Goal: Transaction & Acquisition: Purchase product/service

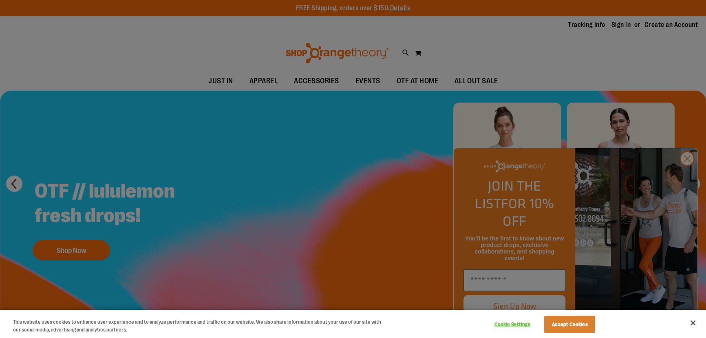
click at [689, 179] on div at bounding box center [353, 169] width 706 height 338
click at [585, 317] on button "Accept Cookies" at bounding box center [570, 324] width 51 height 17
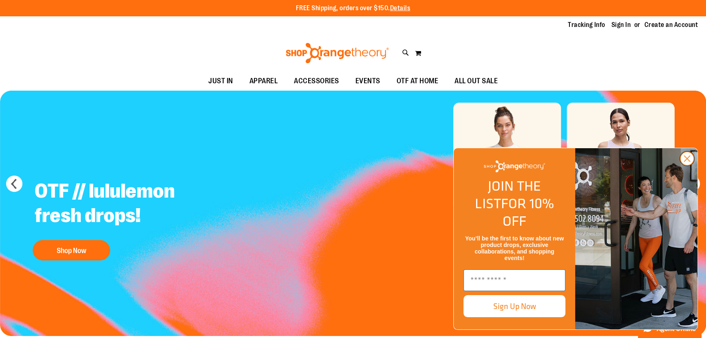
click at [687, 165] on circle "Close dialog" at bounding box center [687, 158] width 13 height 13
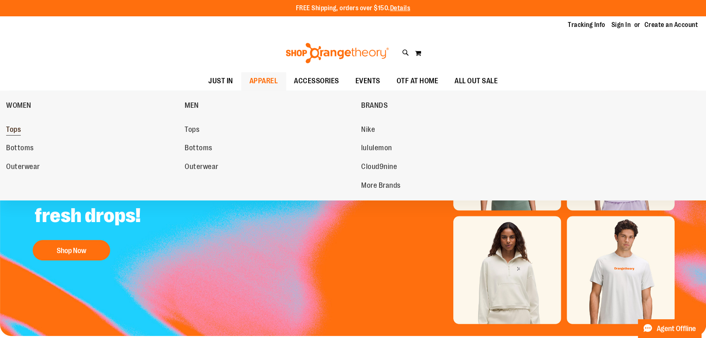
click at [17, 126] on span "Tops" at bounding box center [13, 130] width 15 height 10
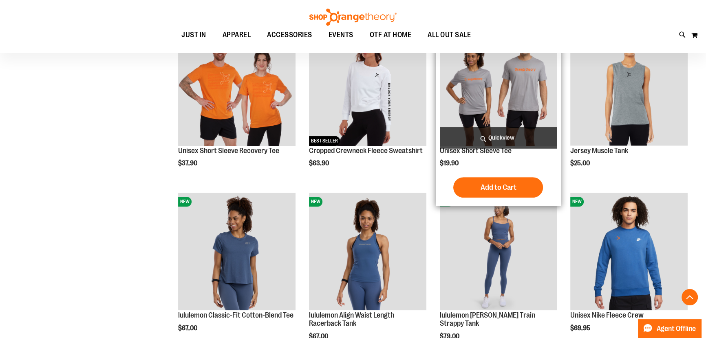
scroll to position [642, 0]
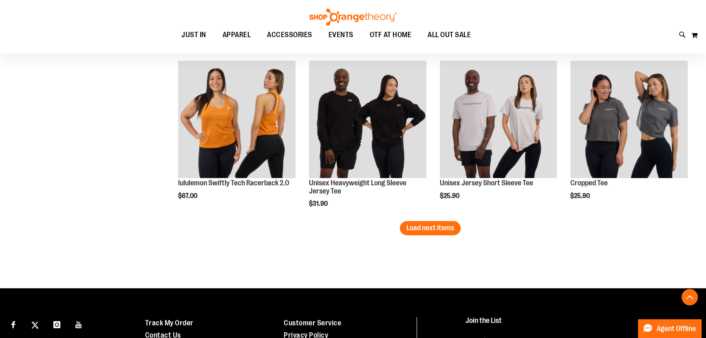
scroll to position [1433, 0]
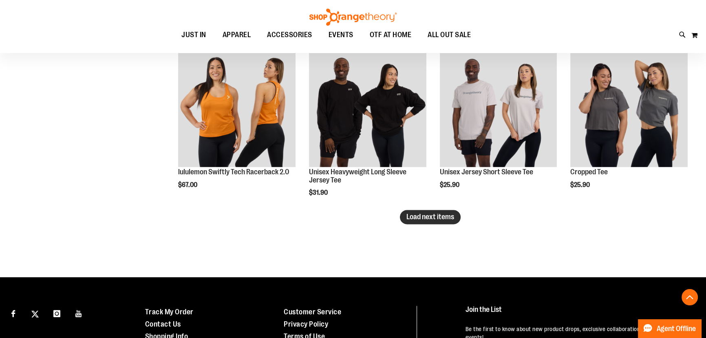
click at [457, 213] on button "Load next items" at bounding box center [430, 217] width 61 height 14
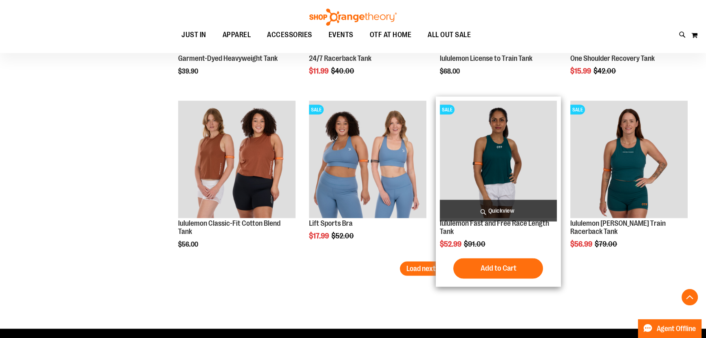
scroll to position [1928, 0]
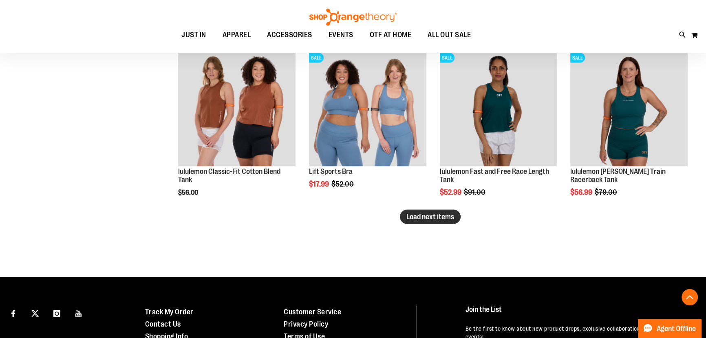
click at [445, 214] on span "Load next items" at bounding box center [431, 216] width 48 height 8
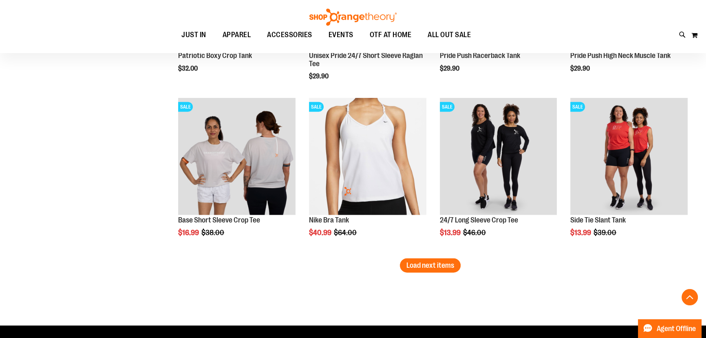
scroll to position [2422, 0]
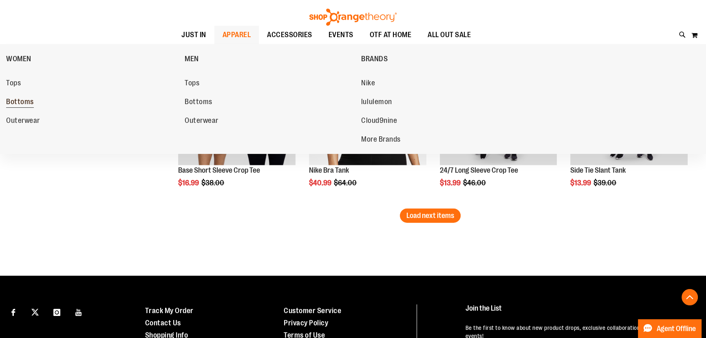
click at [33, 102] on span "Bottoms" at bounding box center [20, 102] width 28 height 10
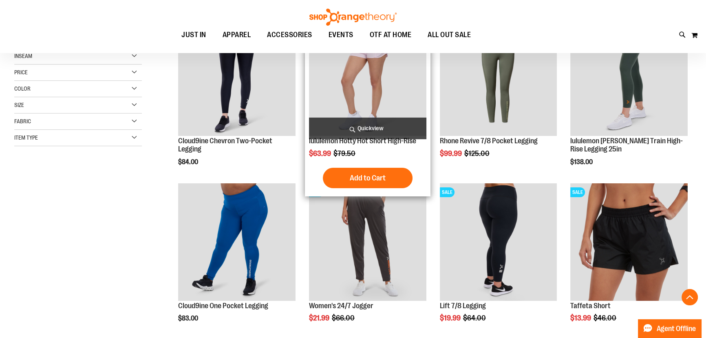
scroll to position [226, 0]
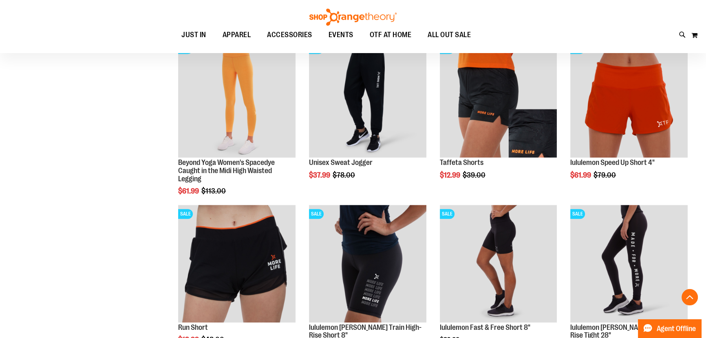
scroll to position [395, 0]
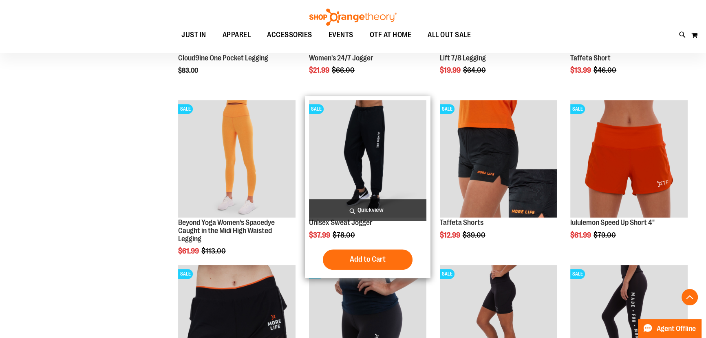
click at [374, 153] on img "product" at bounding box center [367, 158] width 117 height 117
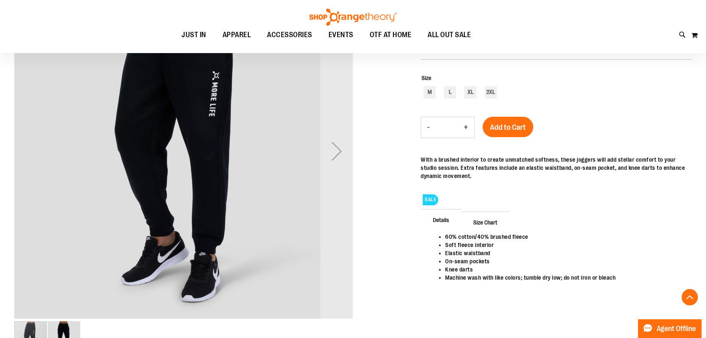
scroll to position [148, 0]
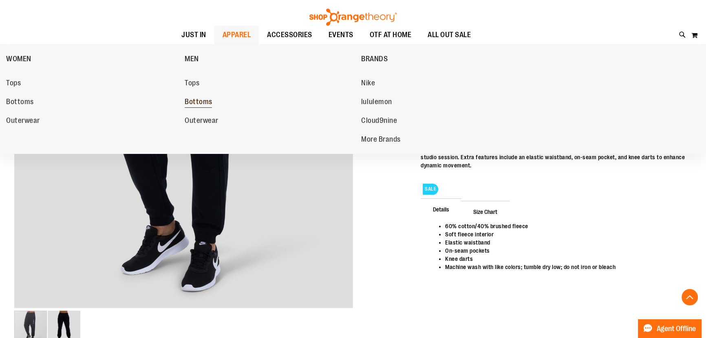
click at [204, 106] on span "Bottoms" at bounding box center [199, 102] width 28 height 10
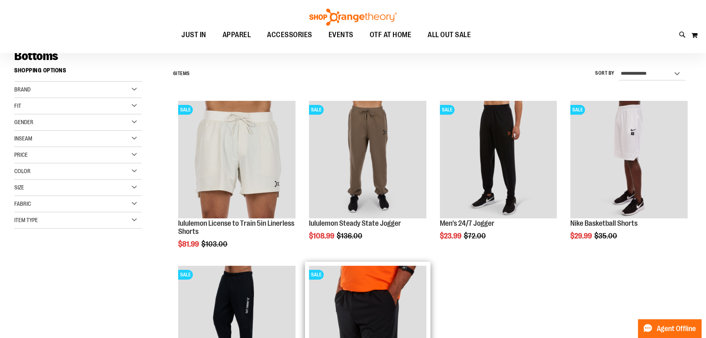
scroll to position [49, 0]
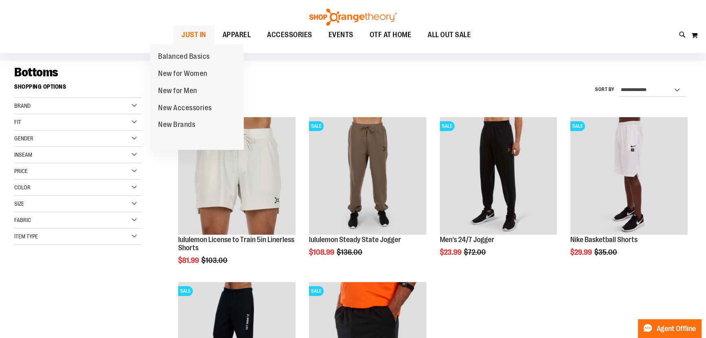
click at [182, 42] on span "JUST IN" at bounding box center [194, 35] width 25 height 18
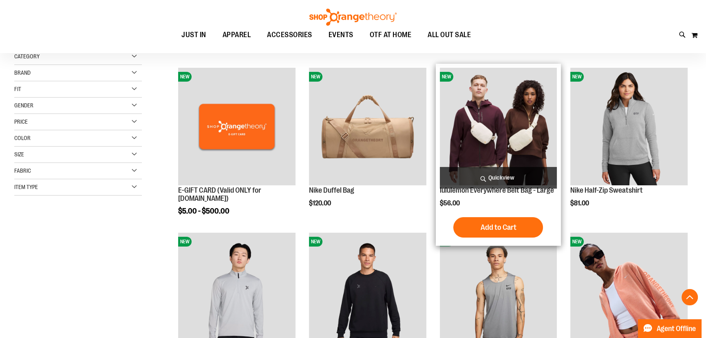
scroll to position [197, 0]
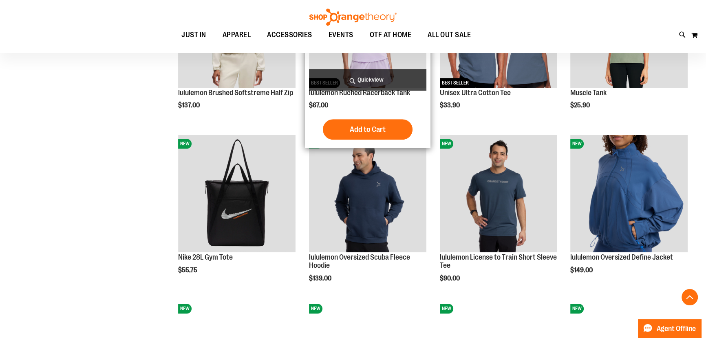
scroll to position [692, 0]
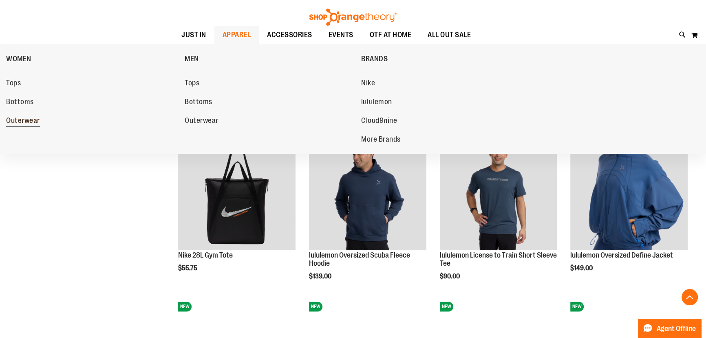
click at [22, 118] on span "Outerwear" at bounding box center [23, 121] width 34 height 10
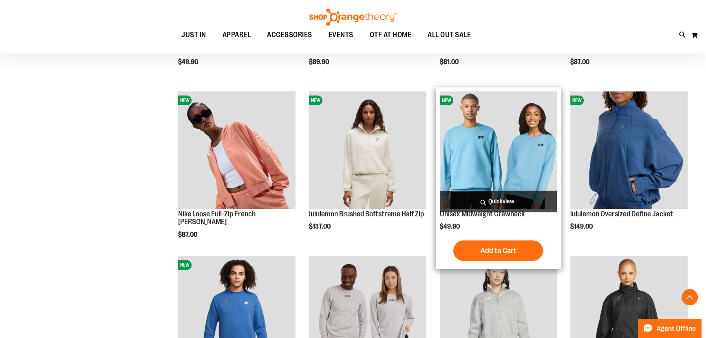
scroll to position [247, 0]
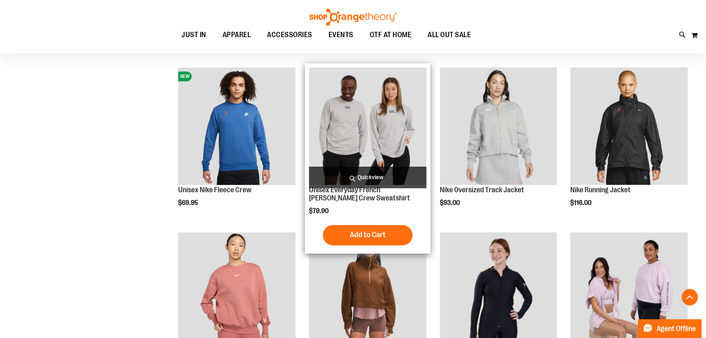
scroll to position [445, 0]
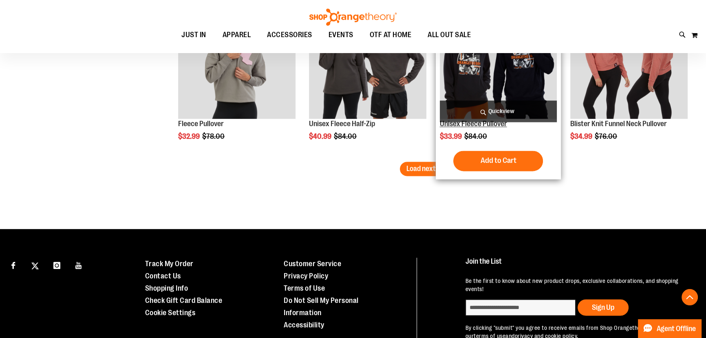
scroll to position [1483, 0]
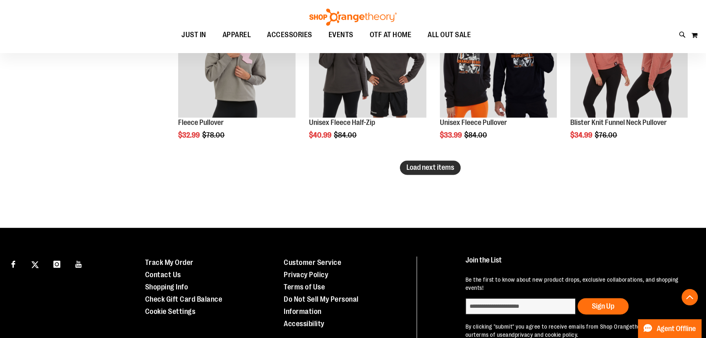
click at [440, 162] on button "Load next items" at bounding box center [430, 167] width 61 height 14
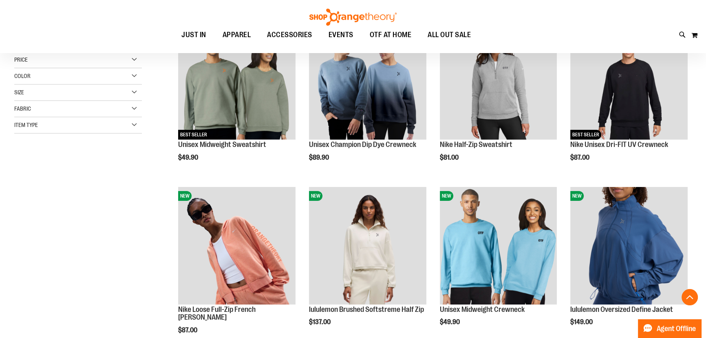
scroll to position [197, 0]
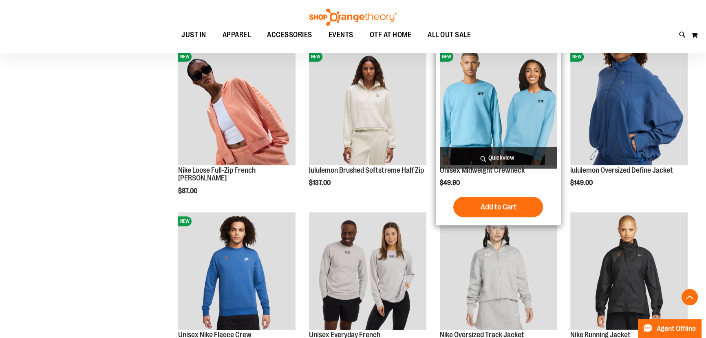
scroll to position [296, 0]
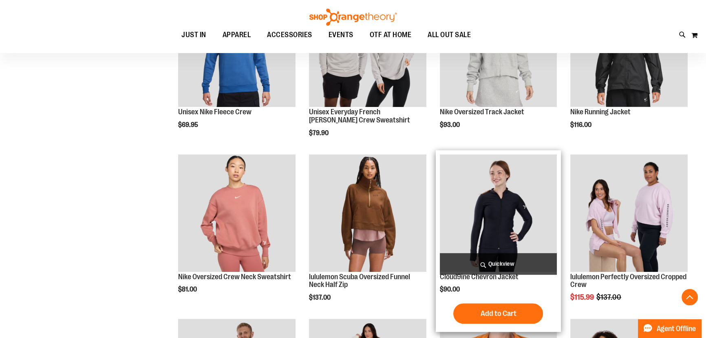
scroll to position [593, 0]
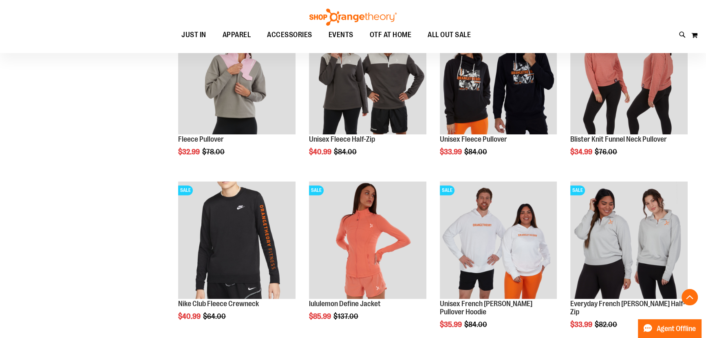
scroll to position [1483, 0]
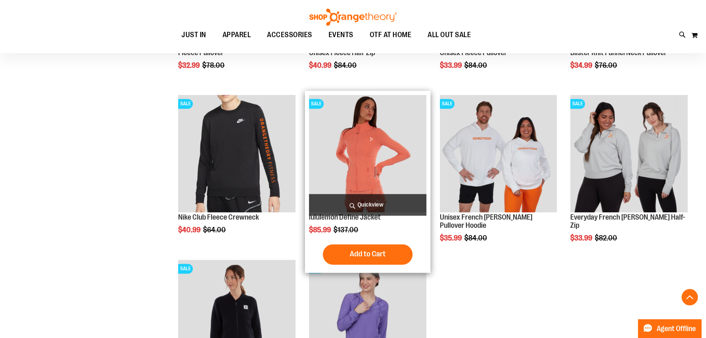
scroll to position [1681, 0]
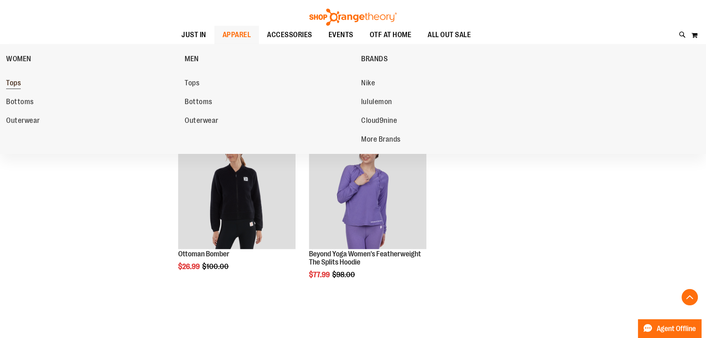
click at [9, 85] on span "Tops" at bounding box center [13, 84] width 15 height 10
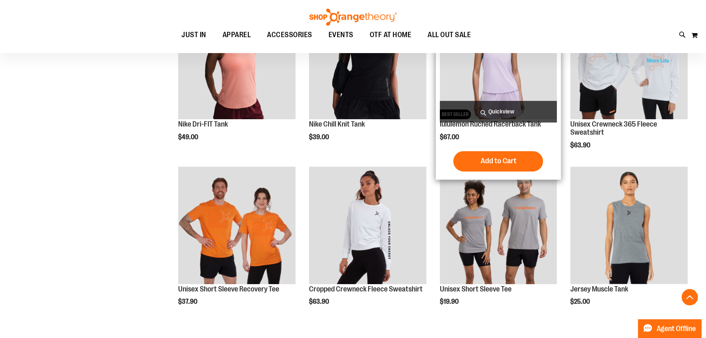
scroll to position [494, 0]
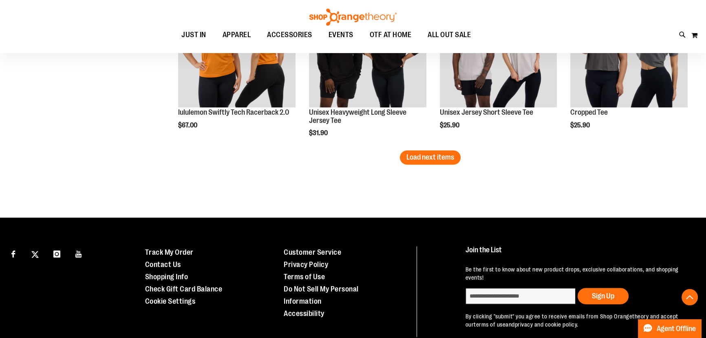
scroll to position [1527, 0]
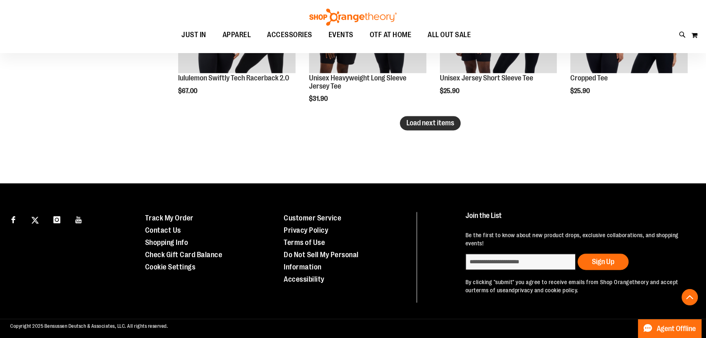
click at [422, 119] on span "Load next items" at bounding box center [431, 123] width 48 height 8
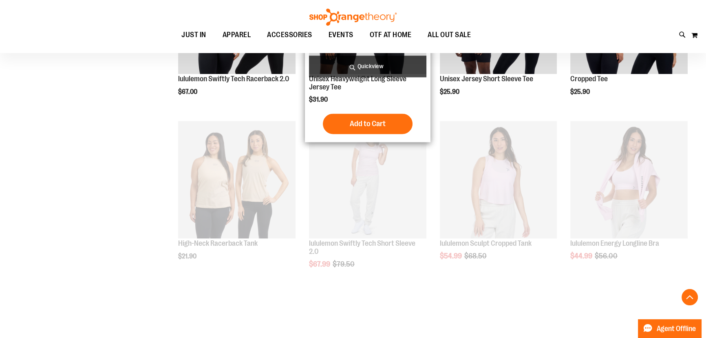
scroll to position [1527, 0]
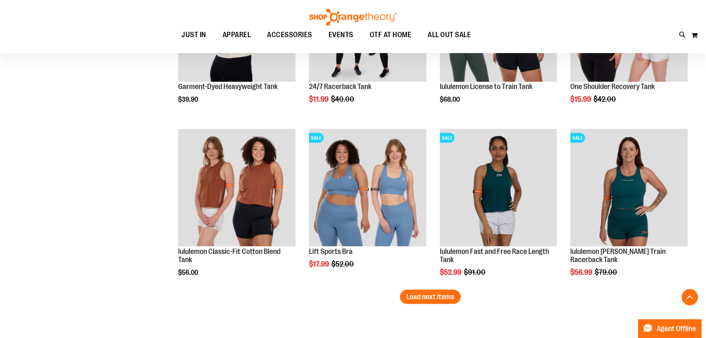
scroll to position [1972, 0]
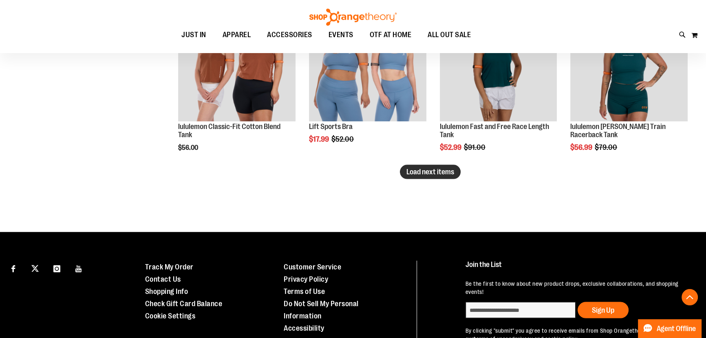
click at [442, 171] on span "Load next items" at bounding box center [431, 172] width 48 height 8
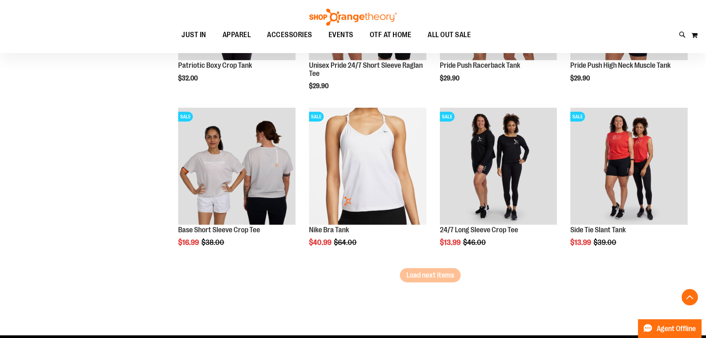
scroll to position [2368, 0]
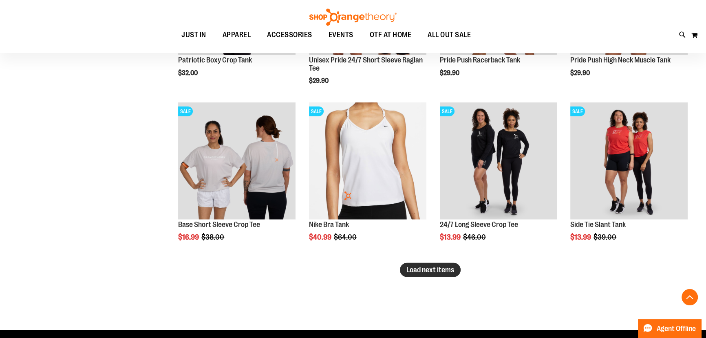
click at [408, 271] on span "Load next items" at bounding box center [431, 270] width 48 height 8
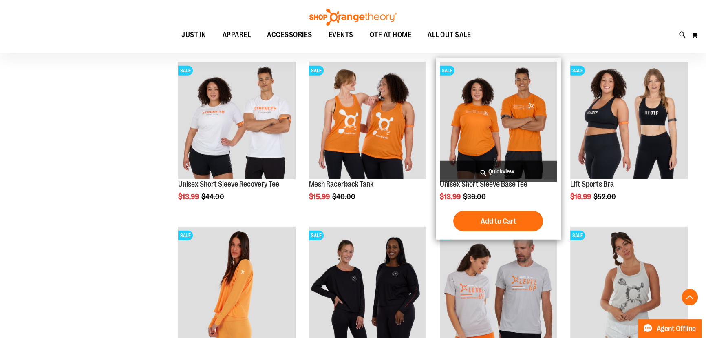
scroll to position [2862, 0]
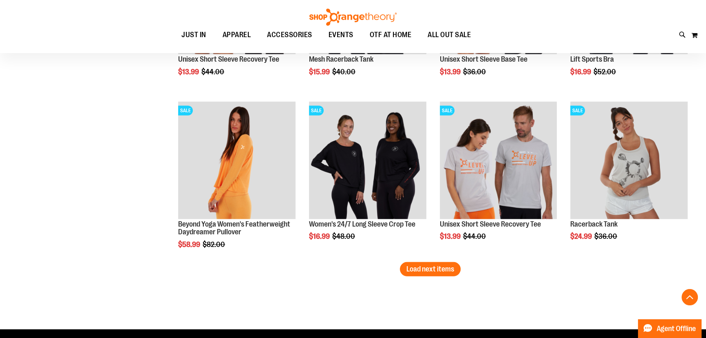
click at [438, 270] on span "Load next items" at bounding box center [431, 269] width 48 height 8
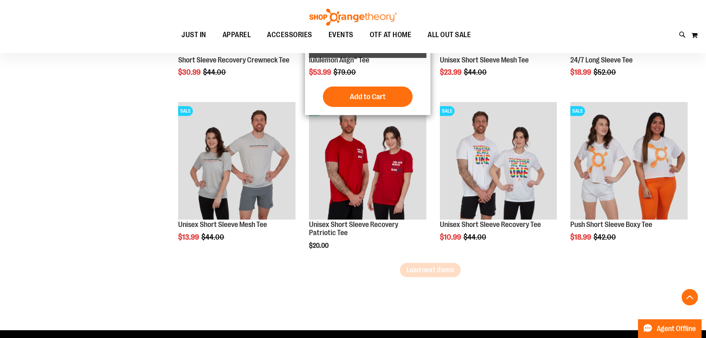
scroll to position [3357, 0]
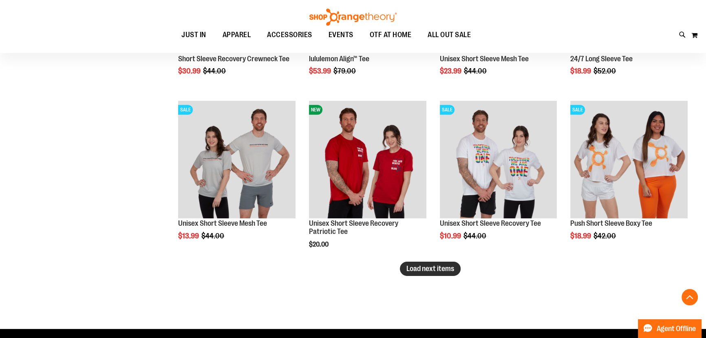
click at [407, 268] on span "Load next items" at bounding box center [431, 268] width 48 height 8
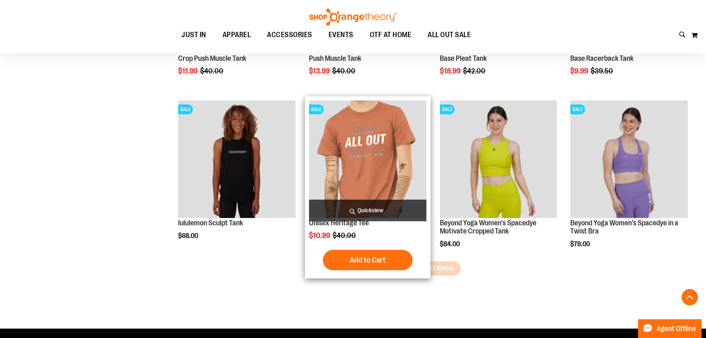
scroll to position [3851, 0]
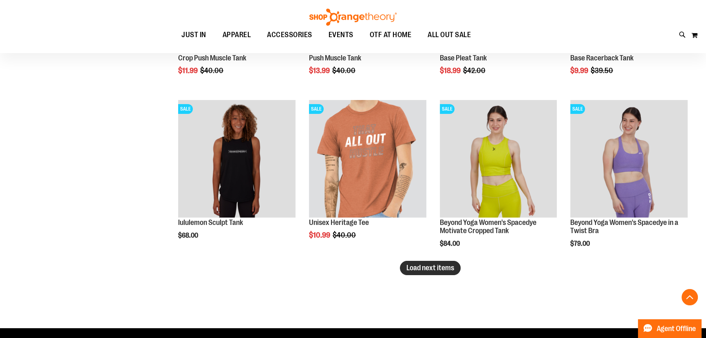
click at [447, 270] on span "Load next items" at bounding box center [431, 268] width 48 height 8
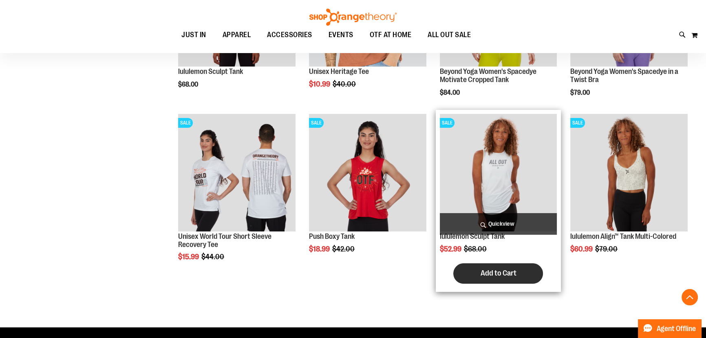
scroll to position [4098, 0]
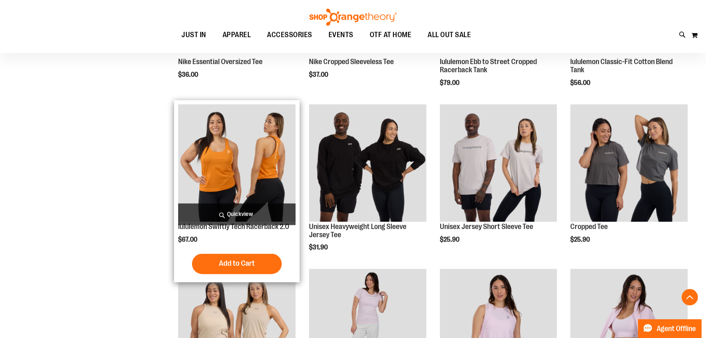
scroll to position [1330, 0]
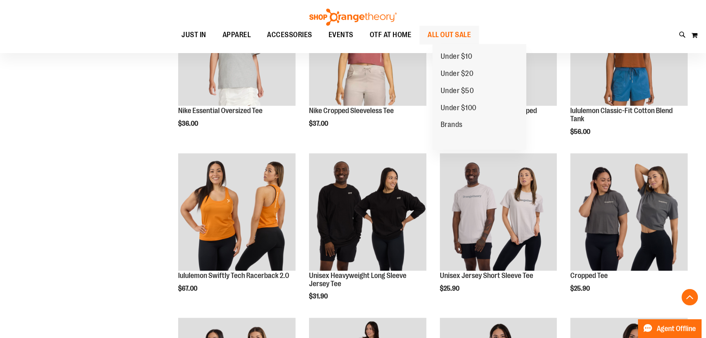
click at [471, 35] on span "ALL OUT SALE" at bounding box center [449, 35] width 43 height 18
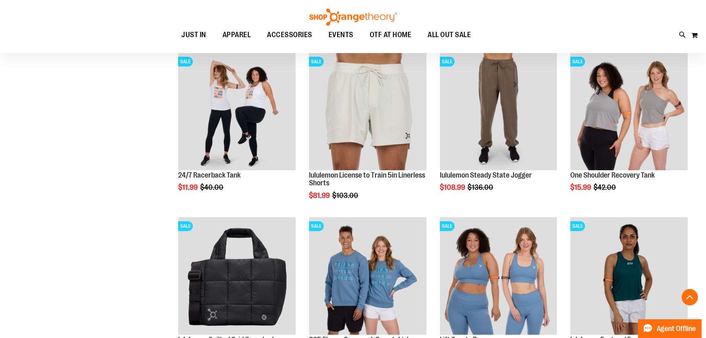
scroll to position [197, 0]
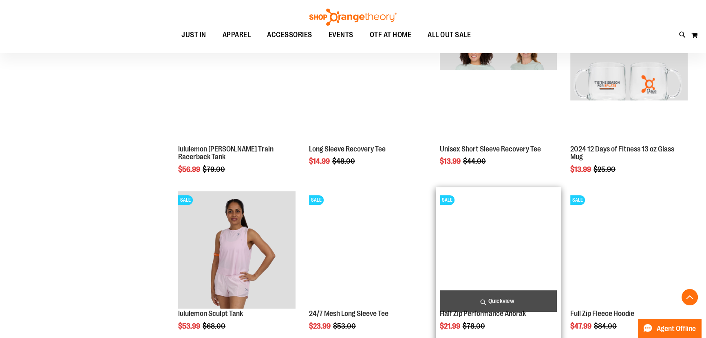
scroll to position [593, 0]
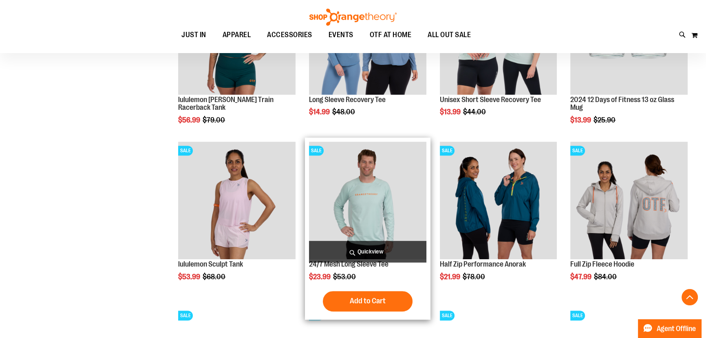
click at [371, 215] on img "product" at bounding box center [367, 200] width 117 height 117
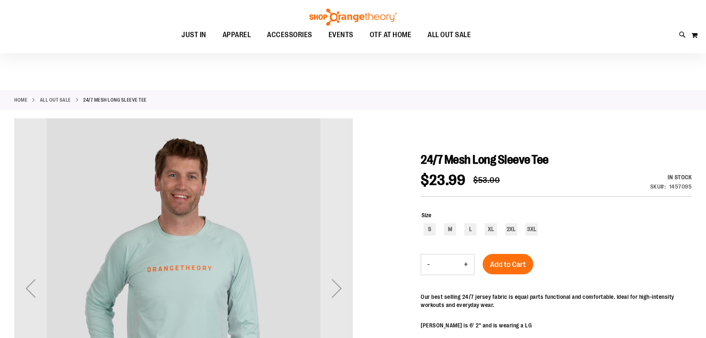
scroll to position [98, 0]
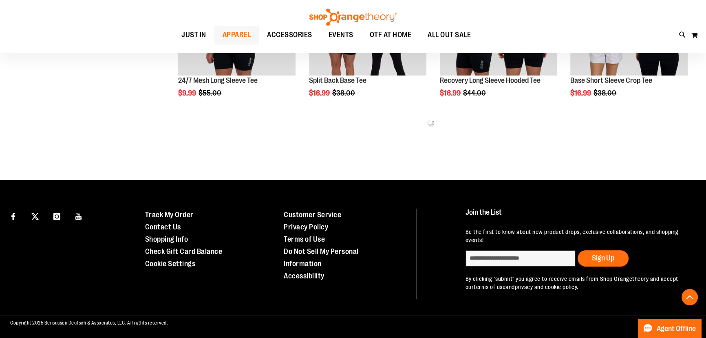
scroll to position [449, 0]
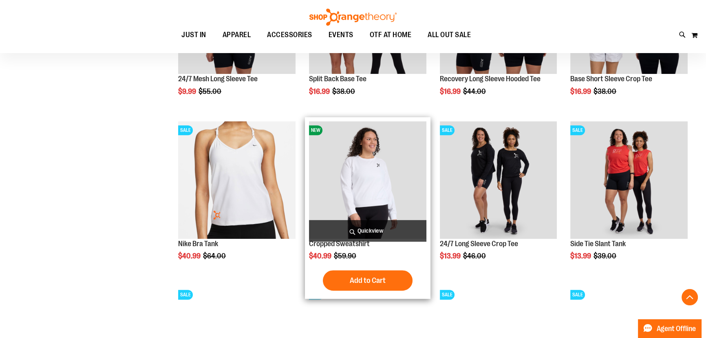
scroll to position [498, 0]
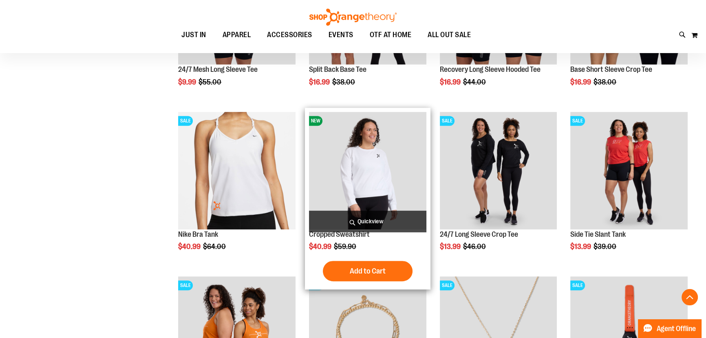
scroll to position [449, 0]
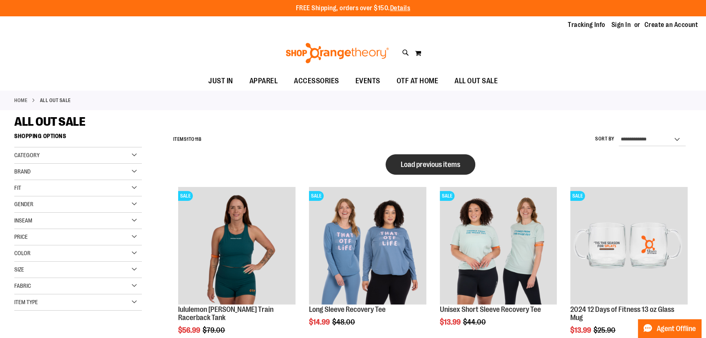
click at [428, 155] on button "Load previous items" at bounding box center [431, 164] width 90 height 20
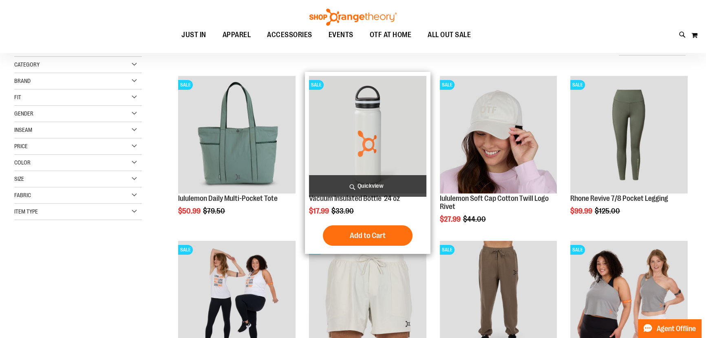
scroll to position [147, 0]
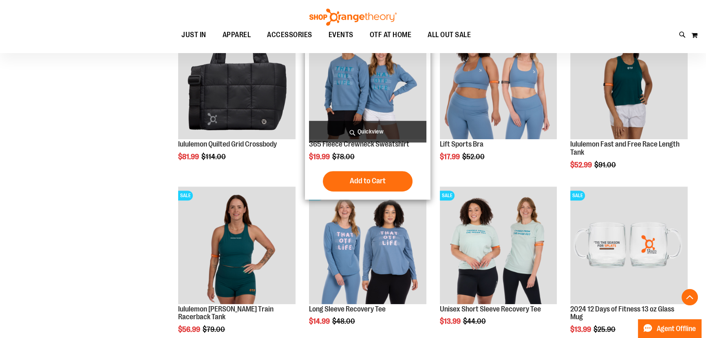
scroll to position [444, 0]
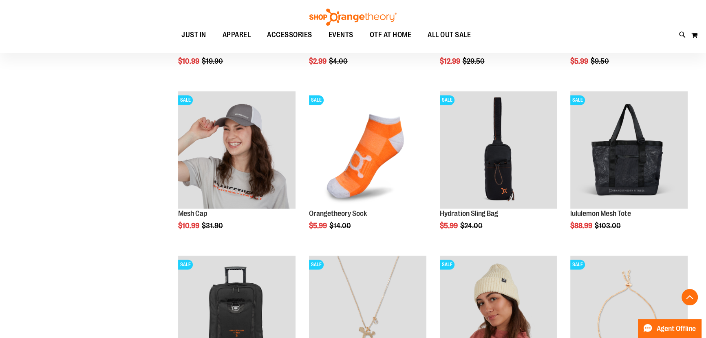
scroll to position [1878, 0]
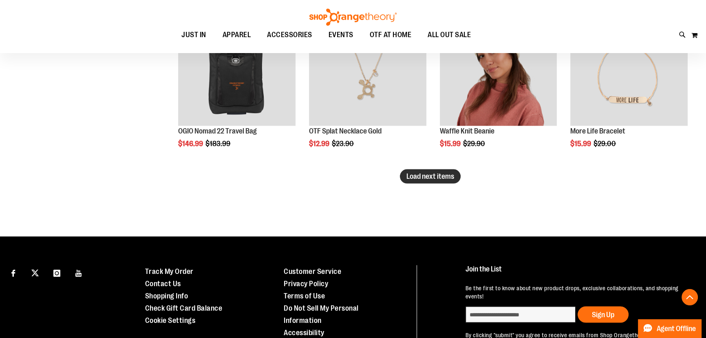
click at [445, 179] on span "Load next items" at bounding box center [431, 176] width 48 height 8
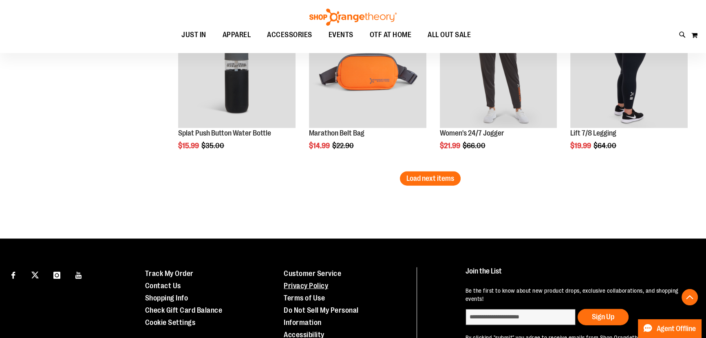
scroll to position [2372, 0]
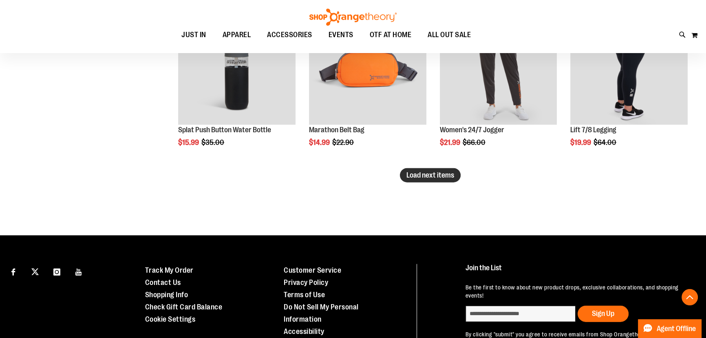
click at [420, 176] on span "Load next items" at bounding box center [431, 175] width 48 height 8
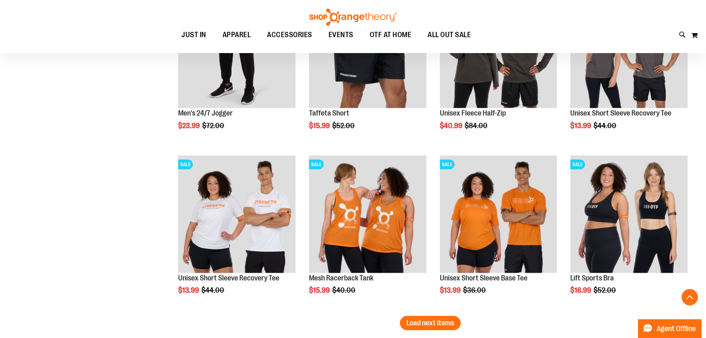
scroll to position [2867, 0]
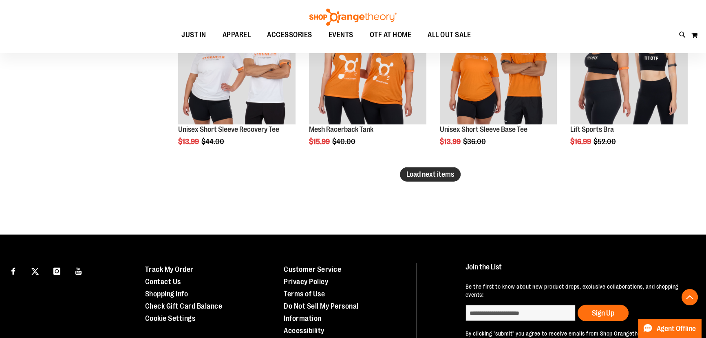
click at [445, 177] on span "Load next items" at bounding box center [431, 174] width 48 height 8
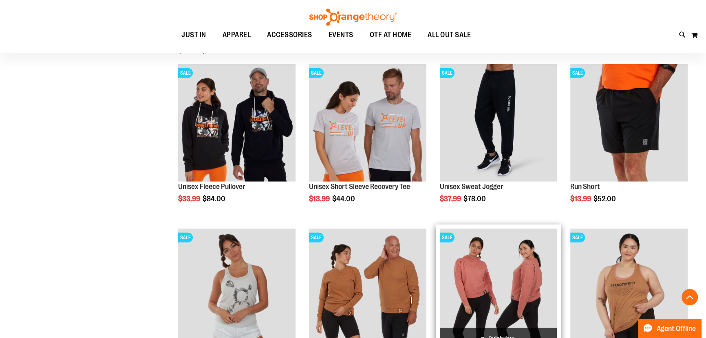
scroll to position [3262, 0]
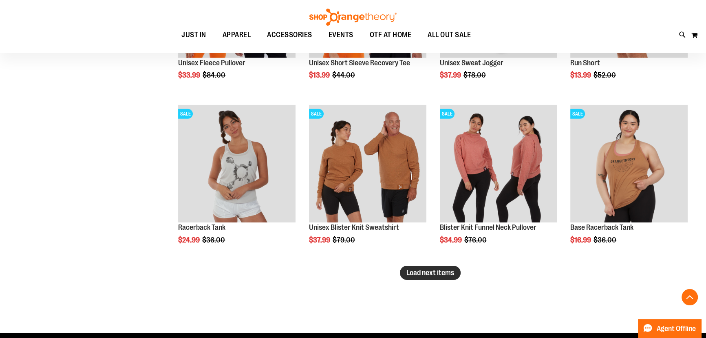
click at [414, 273] on span "Load next items" at bounding box center [431, 272] width 48 height 8
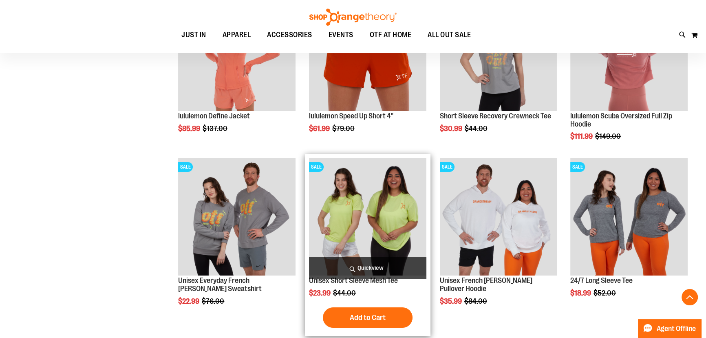
scroll to position [3707, 0]
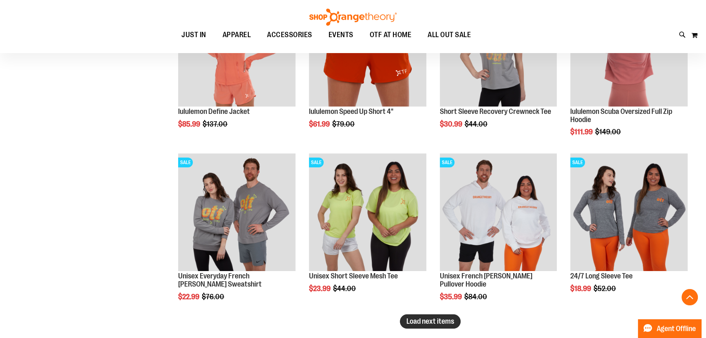
click at [413, 321] on span "Load next items" at bounding box center [431, 321] width 48 height 8
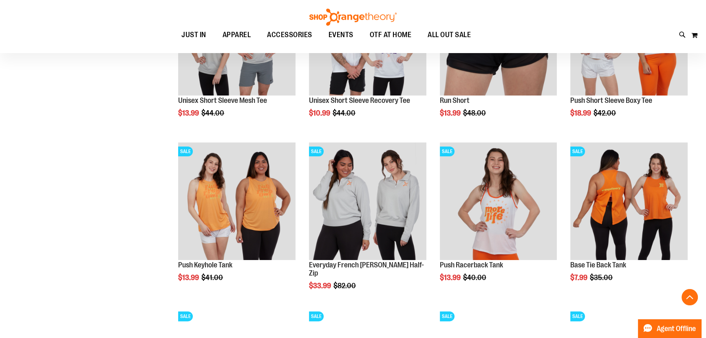
scroll to position [4053, 0]
